Goal: Check status

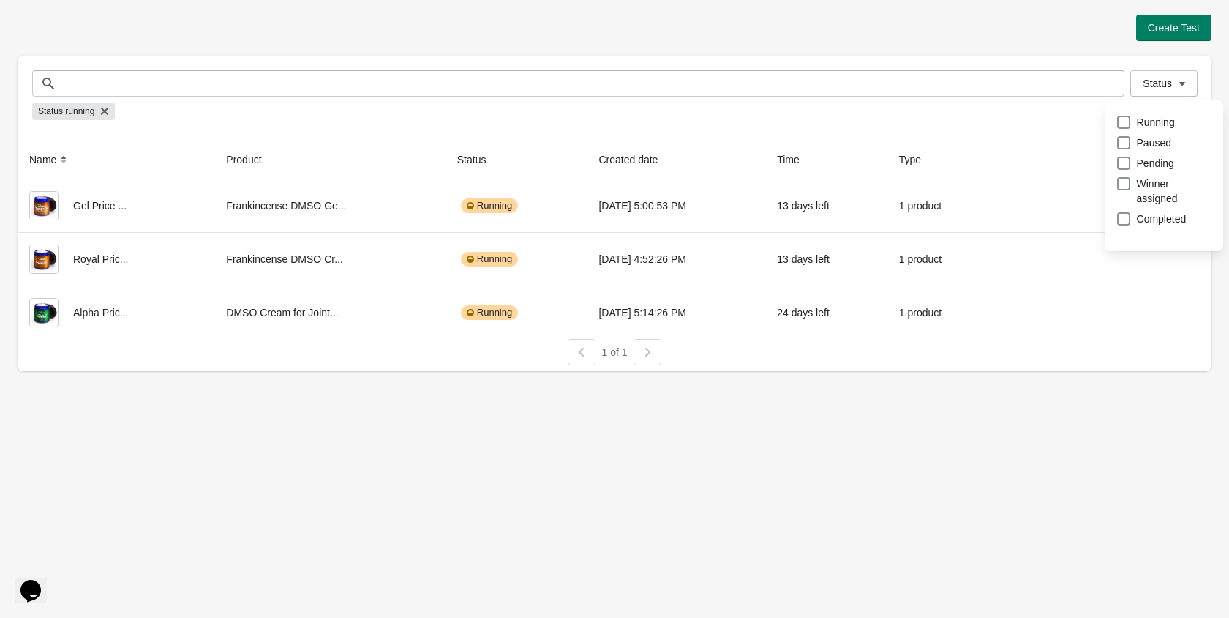
click at [282, 7] on div "Create Test Status Status Status running Name Product Status Created date Time …" at bounding box center [615, 188] width 1194 height 377
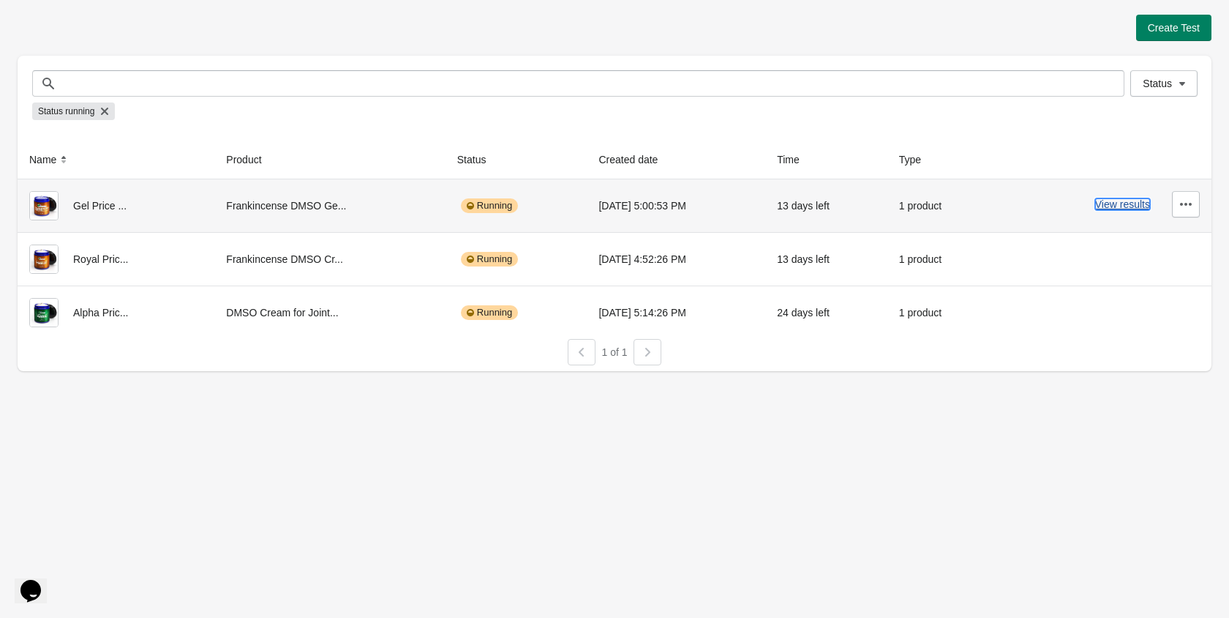
click at [1118, 204] on button "View results" at bounding box center [1122, 204] width 55 height 12
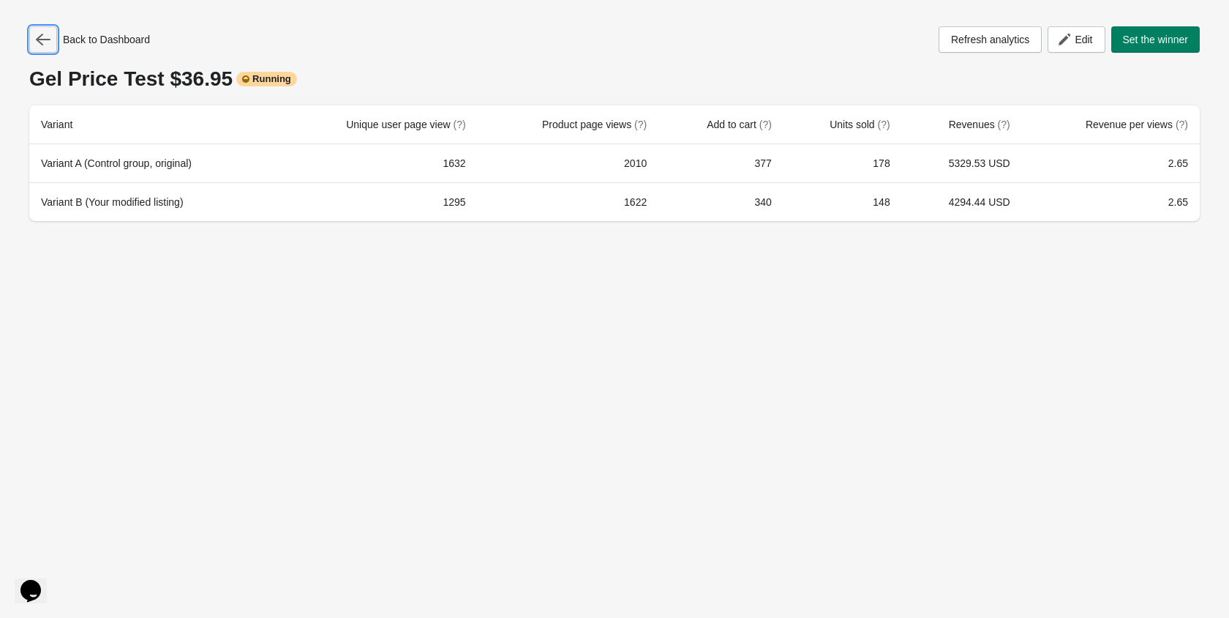
click at [50, 35] on button "button" at bounding box center [43, 39] width 28 height 26
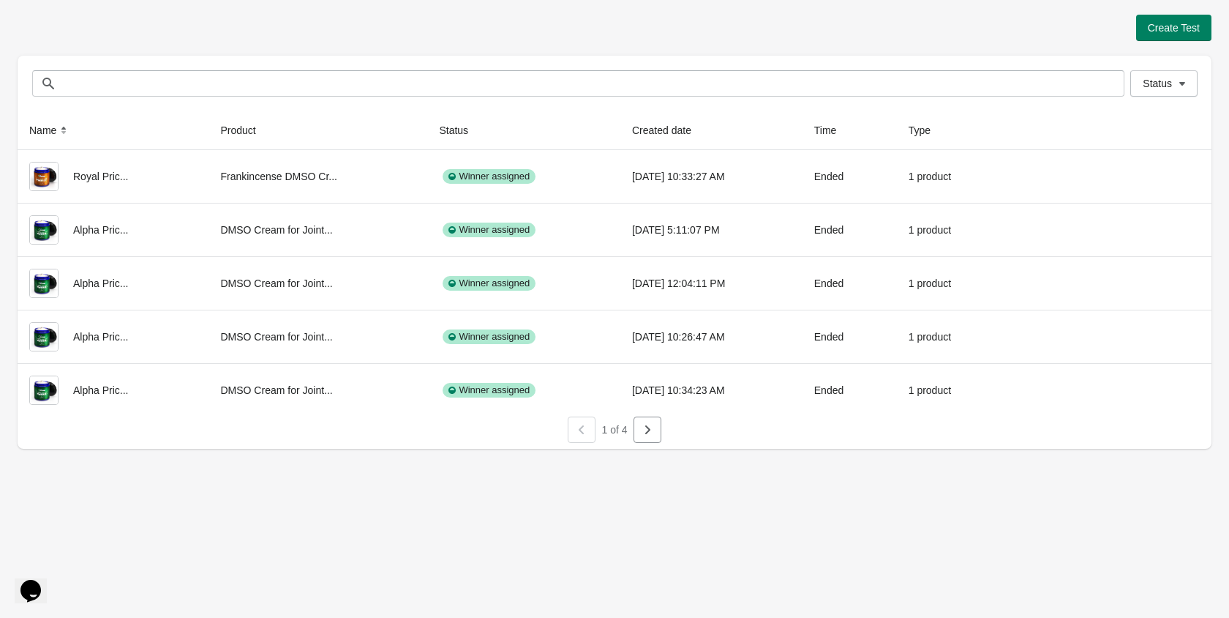
click at [1150, 66] on div "Status Status" at bounding box center [615, 84] width 1194 height 56
drag, startPoint x: 1155, startPoint y: 75, endPoint x: 1155, endPoint y: 83, distance: 8.8
click at [1155, 77] on button "Status" at bounding box center [1164, 83] width 67 height 26
click at [1127, 114] on label "Running" at bounding box center [1146, 122] width 59 height 20
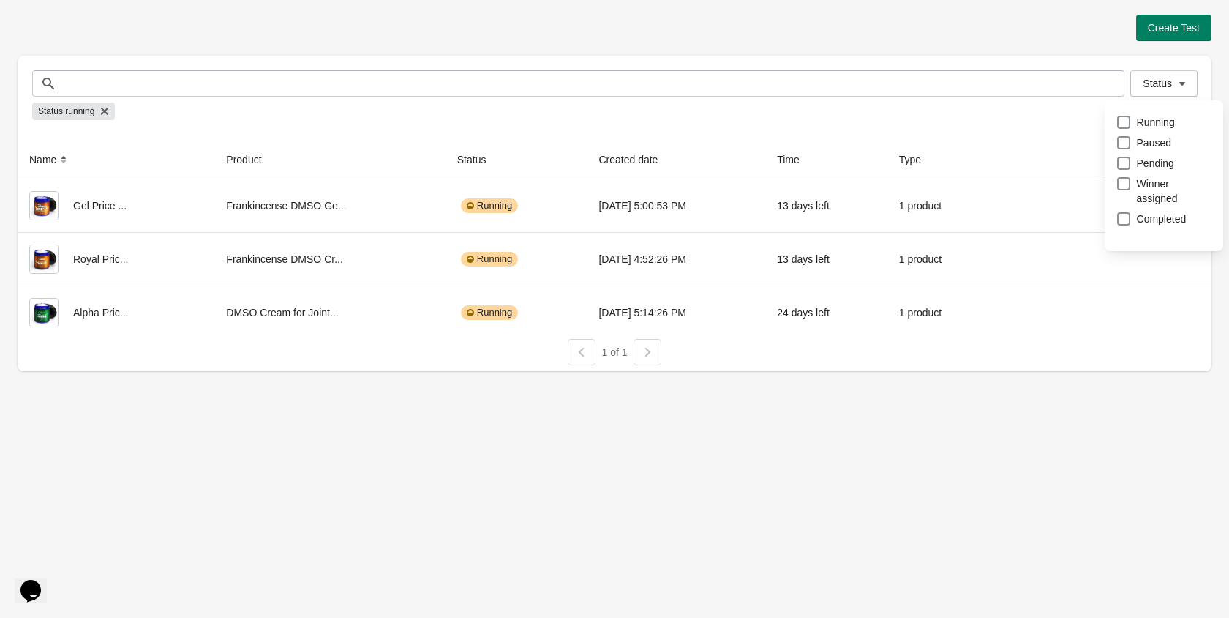
click at [1105, 257] on div "Status Running Paused Pending Winner assigned Completed" at bounding box center [1164, 180] width 130 height 166
click at [1098, 261] on button "View results" at bounding box center [1122, 258] width 55 height 12
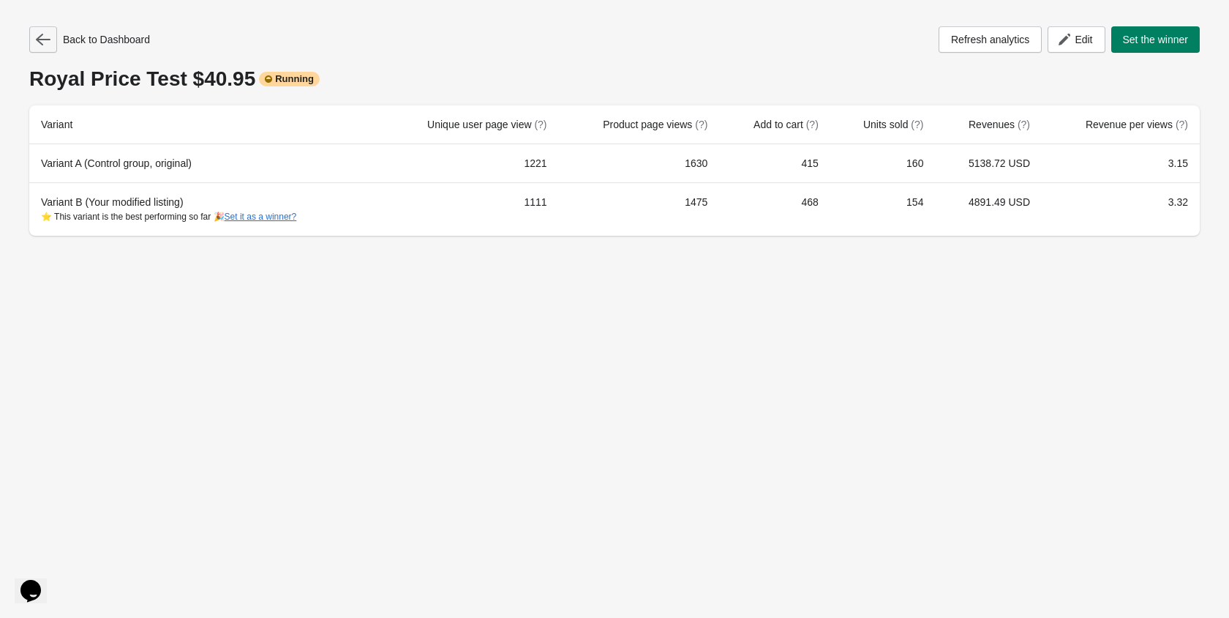
click at [47, 41] on icon "button" at bounding box center [43, 39] width 15 height 15
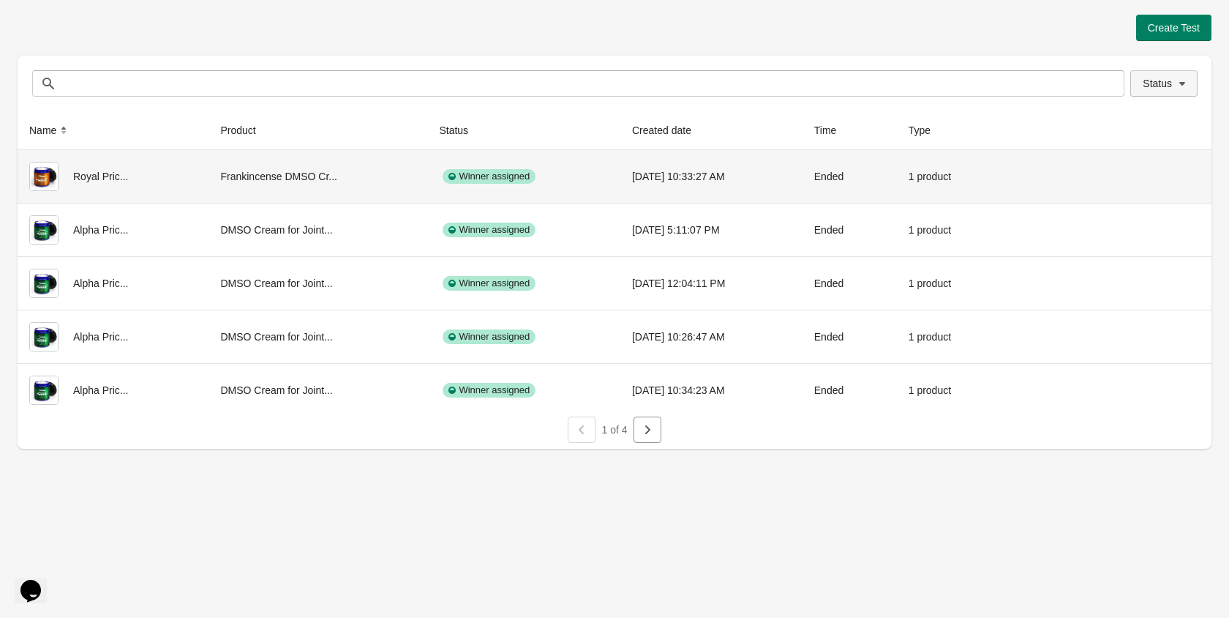
click at [1153, 89] on button "Status" at bounding box center [1164, 83] width 67 height 26
click at [1117, 121] on span at bounding box center [1124, 122] width 15 height 15
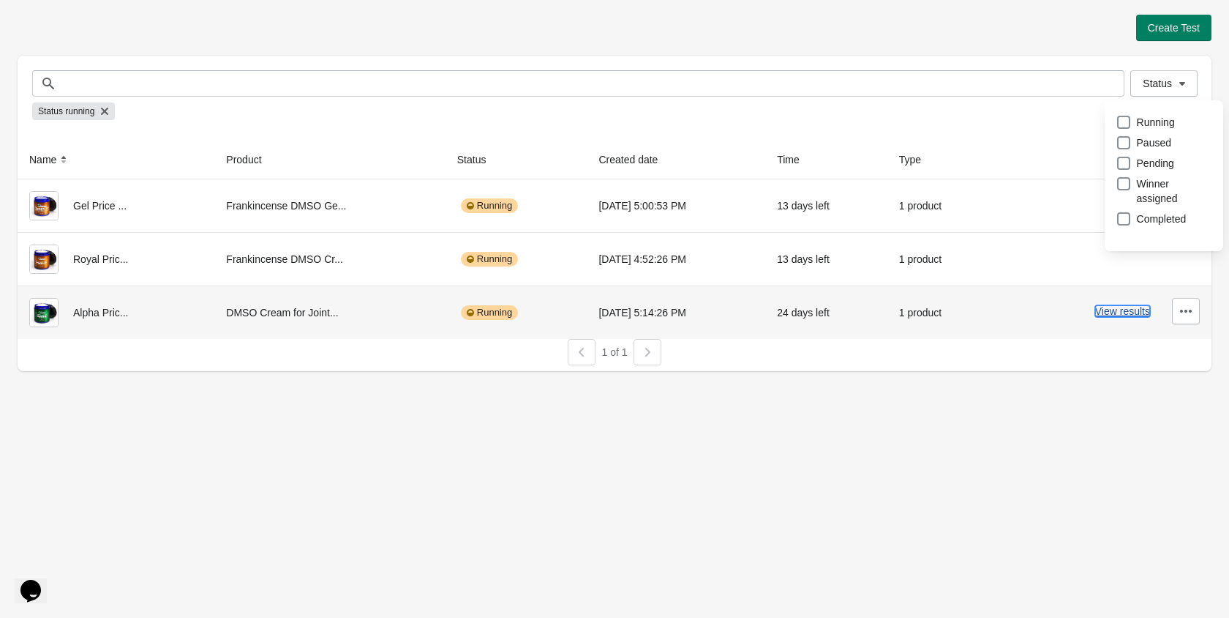
click at [1102, 310] on button "View results" at bounding box center [1122, 311] width 55 height 12
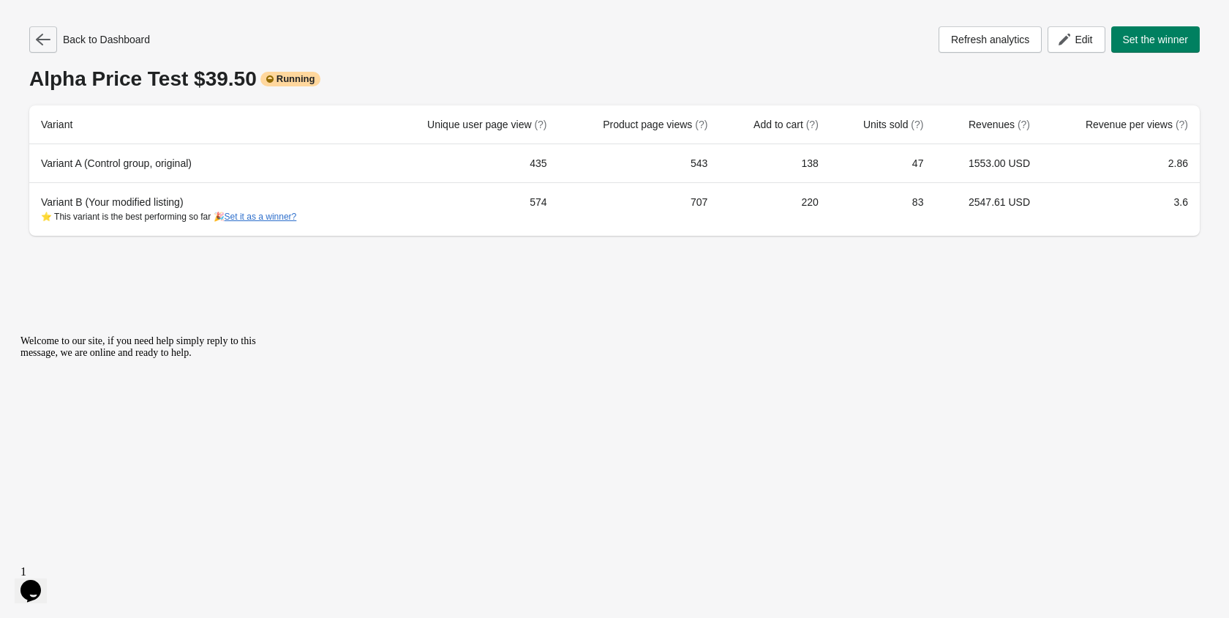
click at [45, 40] on icon "button" at bounding box center [43, 40] width 15 height 12
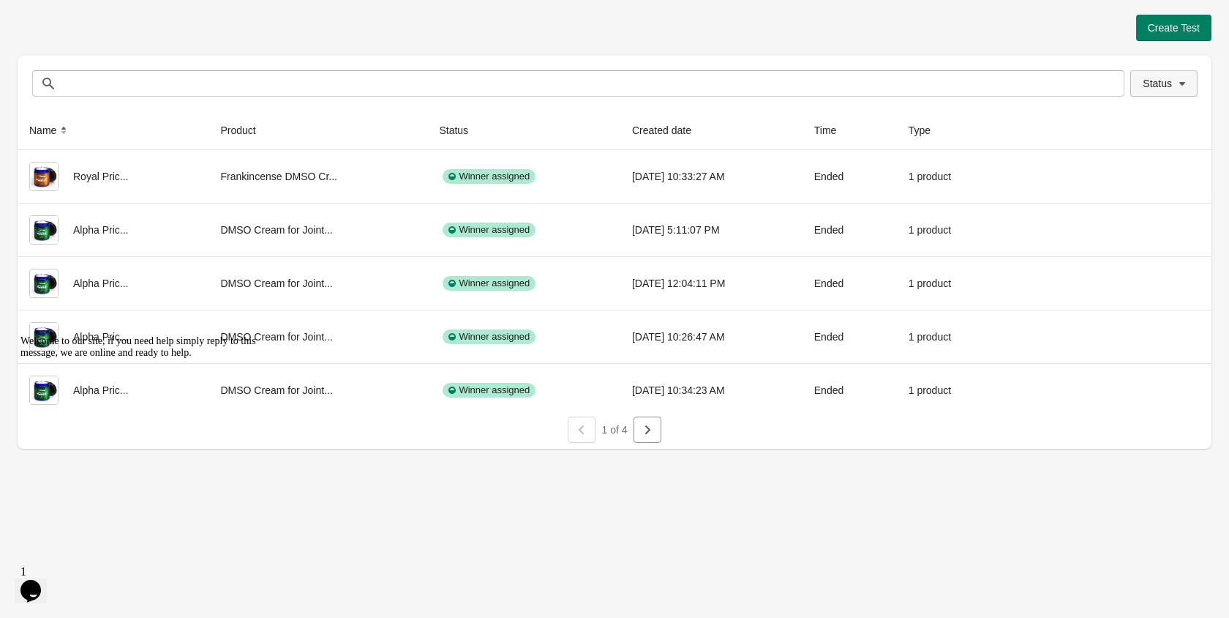
click at [1155, 89] on span "Status" at bounding box center [1157, 84] width 29 height 12
click at [1124, 118] on span at bounding box center [1123, 122] width 13 height 13
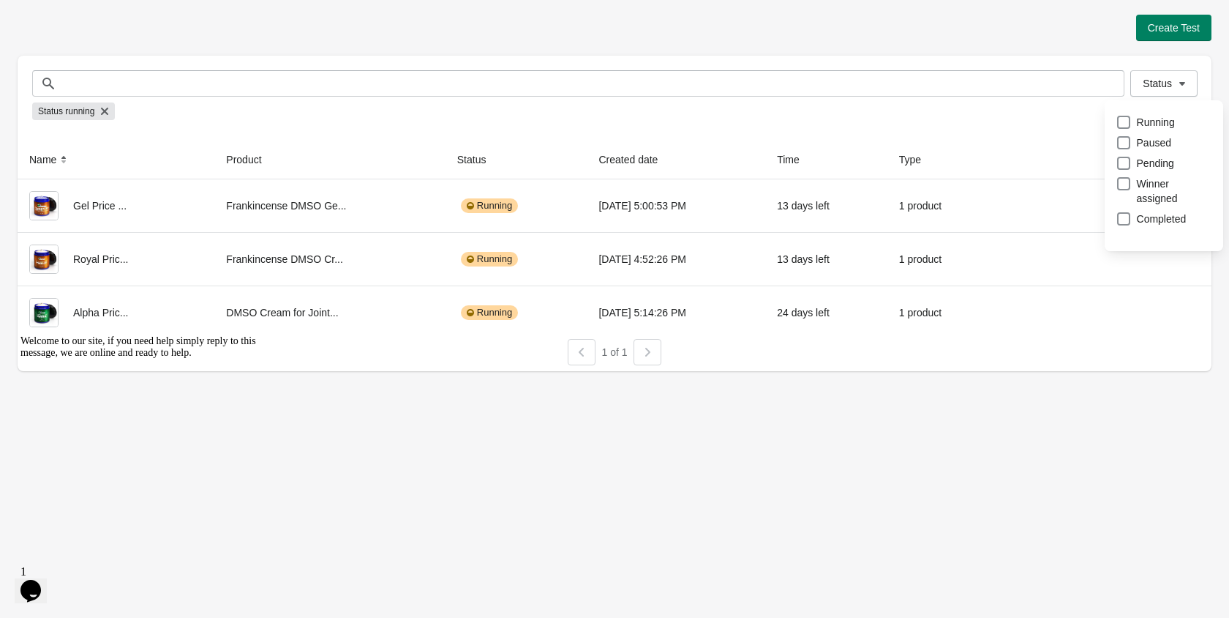
click at [1057, 40] on div "Create Test" at bounding box center [615, 28] width 1194 height 26
